Goal: Task Accomplishment & Management: Complete application form

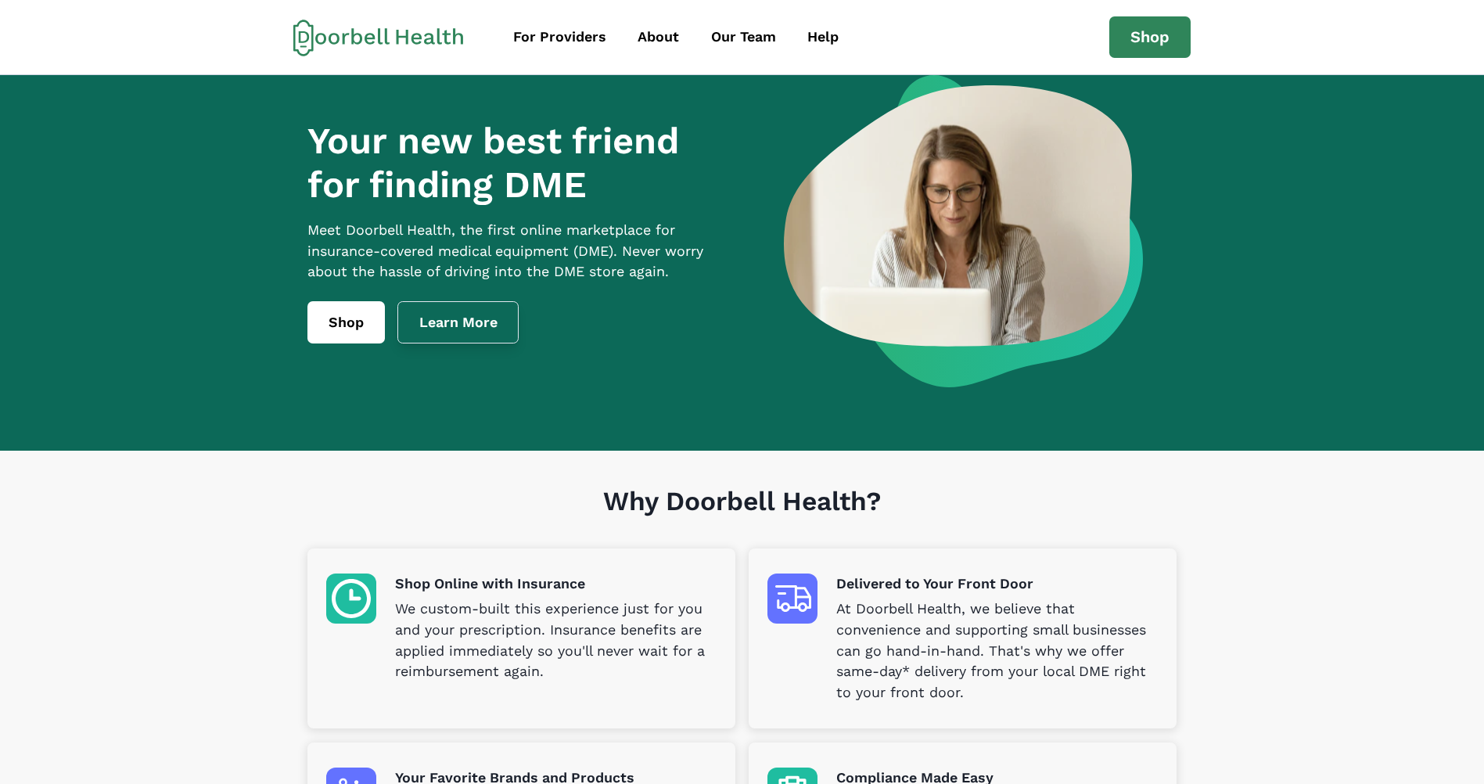
click at [480, 324] on link "Learn More" at bounding box center [458, 322] width 122 height 42
click at [584, 33] on div "For Providers" at bounding box center [559, 37] width 93 height 21
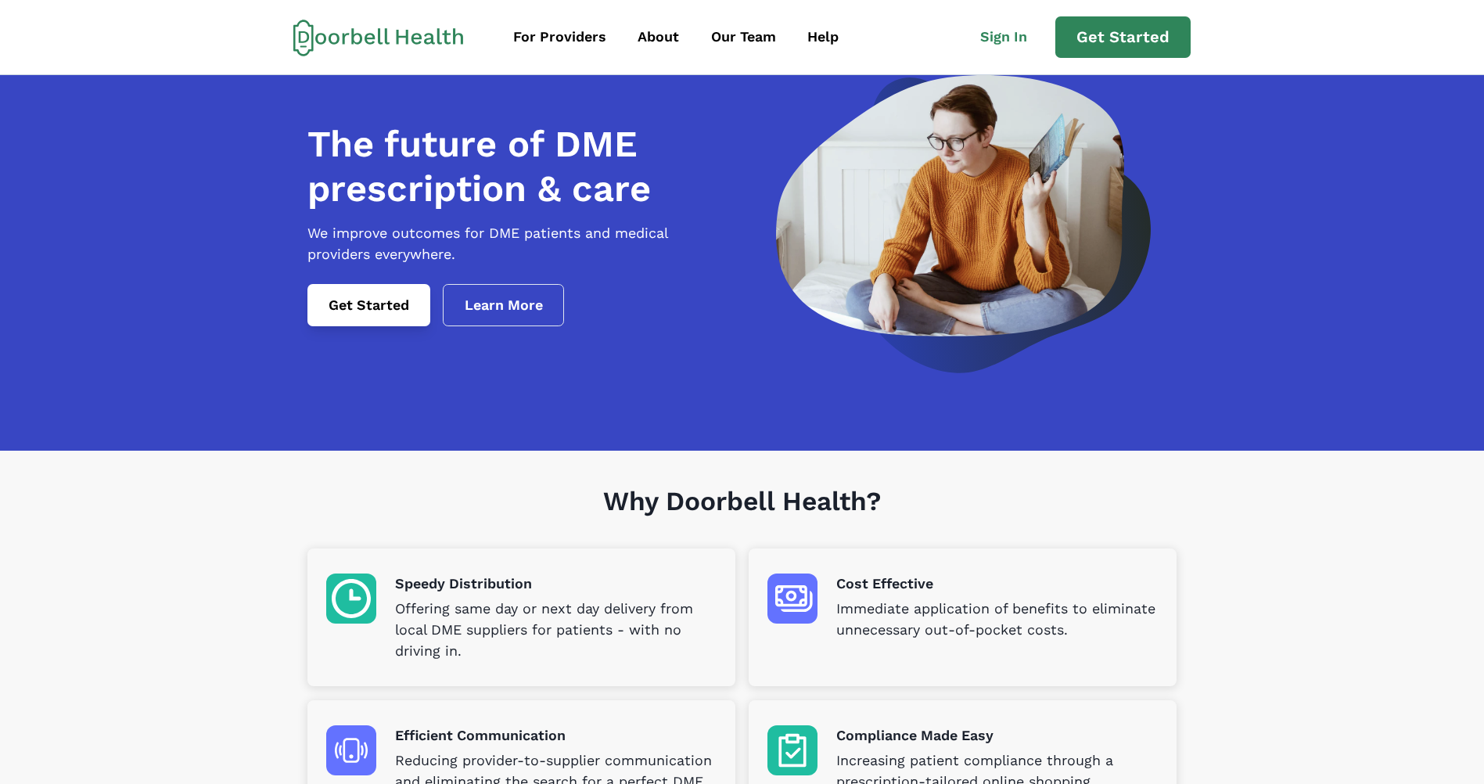
click at [388, 326] on link "Get Started" at bounding box center [368, 305] width 123 height 42
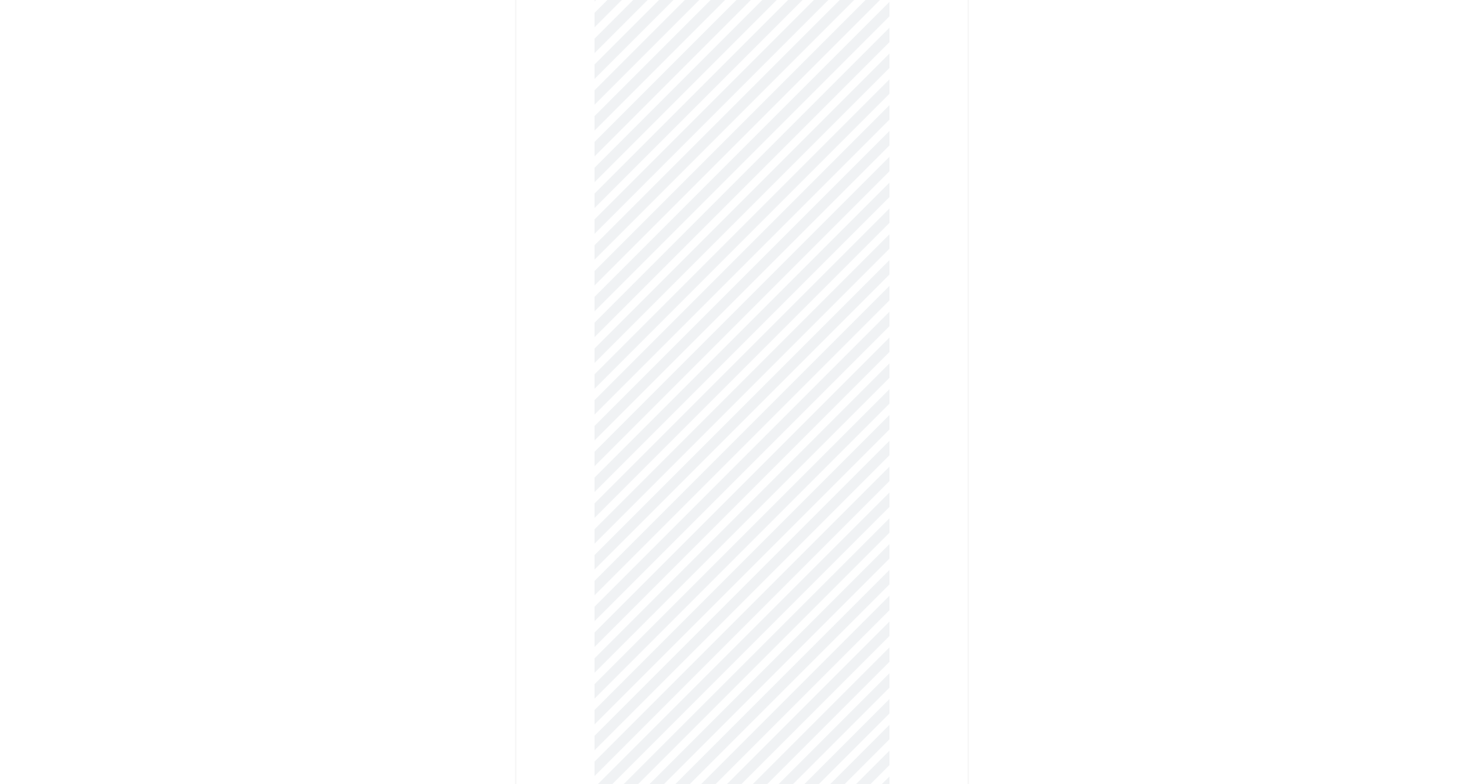
scroll to position [626, 0]
